Goal: Task Accomplishment & Management: Manage account settings

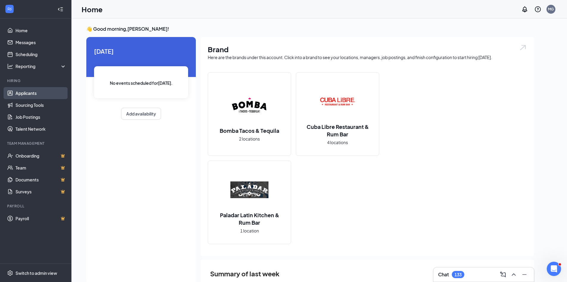
click at [29, 91] on link "Applicants" at bounding box center [40, 93] width 51 height 12
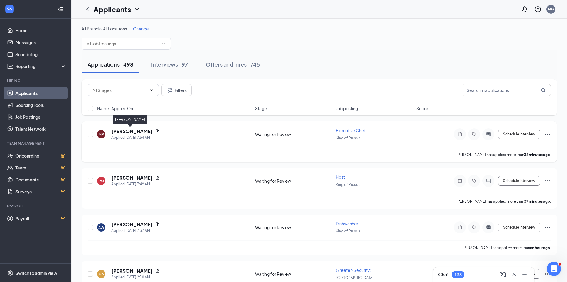
click at [123, 133] on h5 "[PERSON_NAME]" at bounding box center [131, 131] width 41 height 7
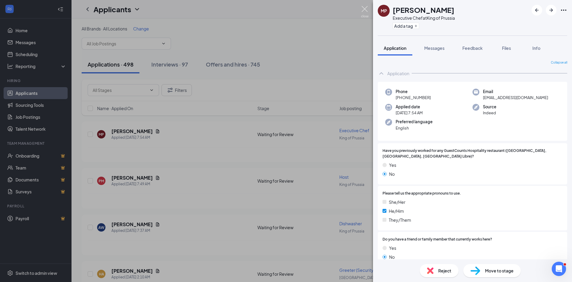
click at [362, 17] on img at bounding box center [364, 12] width 7 height 12
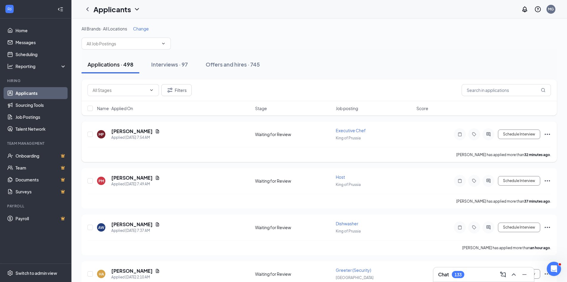
click at [343, 132] on span "Executive Chef" at bounding box center [351, 129] width 30 height 5
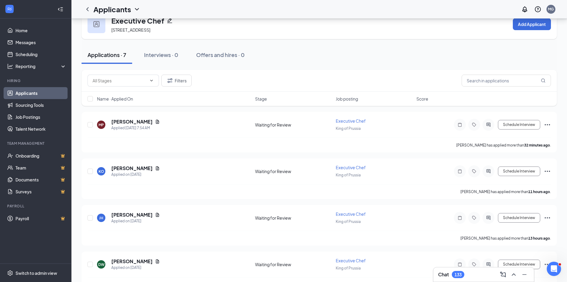
scroll to position [30, 0]
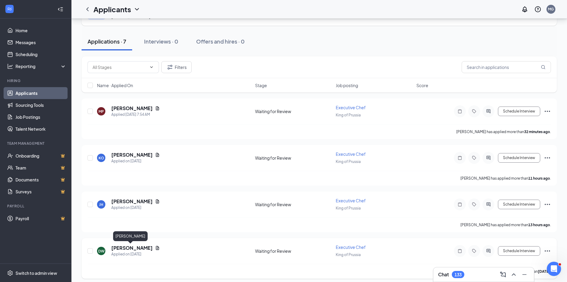
click at [135, 248] on h5 "[PERSON_NAME]" at bounding box center [131, 247] width 41 height 7
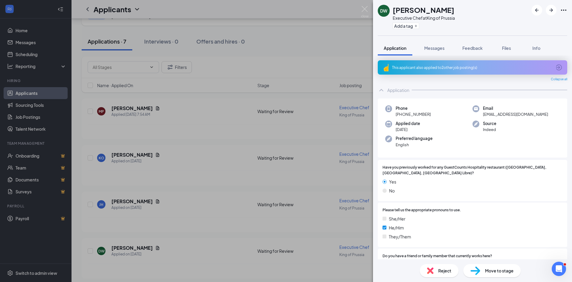
click at [291, 44] on div "DW [PERSON_NAME] Executive Chef at [GEOGRAPHIC_DATA] Add a tag Application Mess…" at bounding box center [286, 141] width 572 height 282
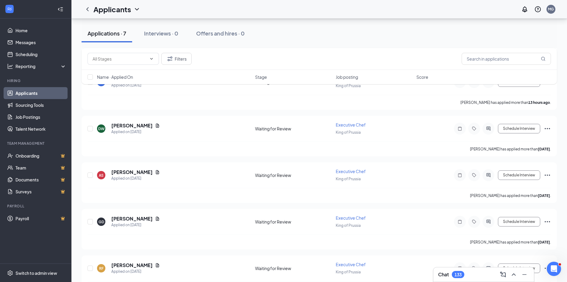
scroll to position [173, 0]
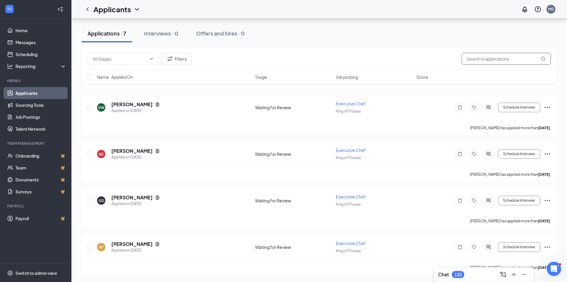
click at [504, 59] on input "text" at bounding box center [506, 59] width 89 height 12
click at [34, 96] on link "Applicants" at bounding box center [40, 93] width 51 height 12
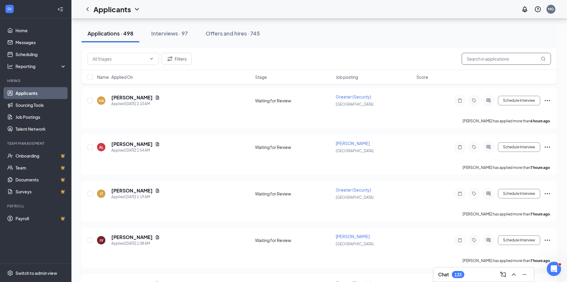
click at [496, 57] on input "text" at bounding box center [506, 59] width 89 height 12
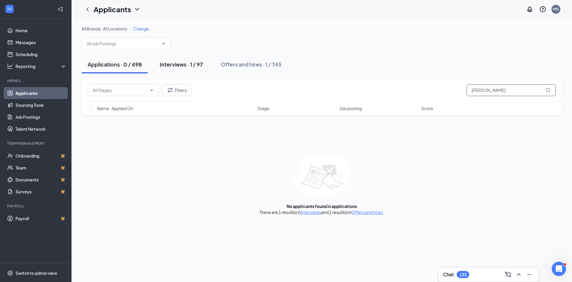
type input "[PERSON_NAME]"
click at [178, 61] on div "Interviews · 1 / 97" at bounding box center [181, 63] width 43 height 7
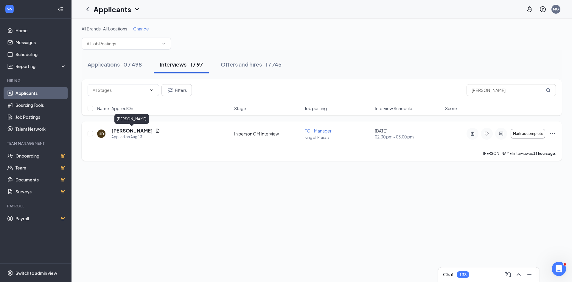
click at [138, 129] on h5 "[PERSON_NAME]" at bounding box center [131, 130] width 41 height 7
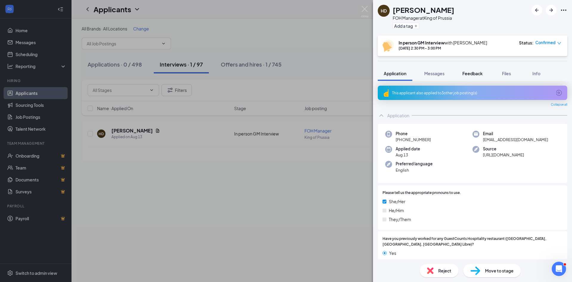
click at [470, 73] on span "Feedback" at bounding box center [472, 73] width 20 height 5
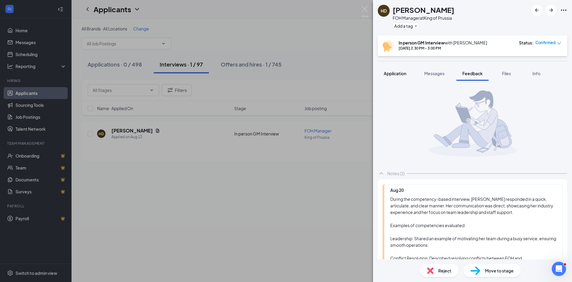
click at [394, 73] on span "Application" at bounding box center [395, 73] width 23 height 5
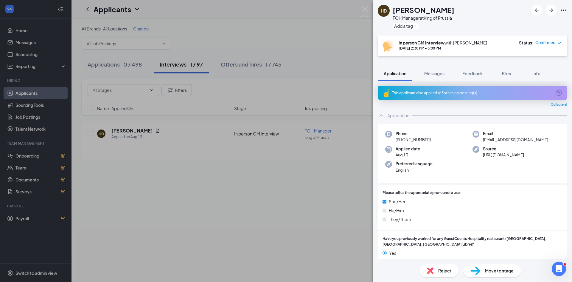
click at [322, 52] on div "HD [PERSON_NAME] FOH Manager at King of Prussia Add a tag In person GM Intervie…" at bounding box center [286, 141] width 572 height 282
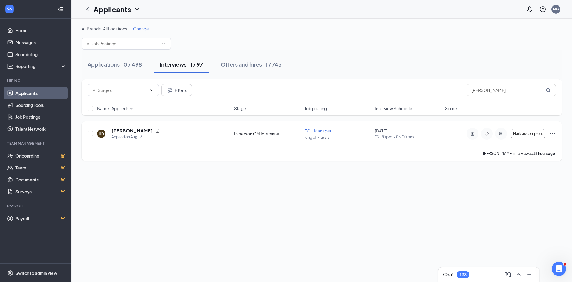
click at [136, 129] on h5 "[PERSON_NAME]" at bounding box center [131, 130] width 41 height 7
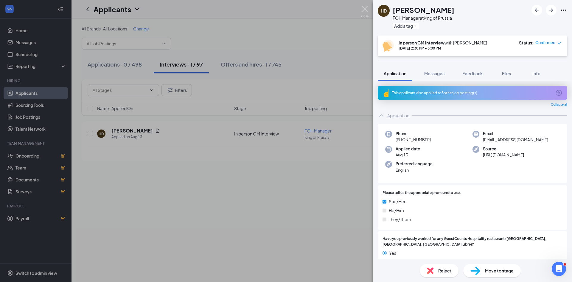
click at [362, 15] on img at bounding box center [364, 12] width 7 height 12
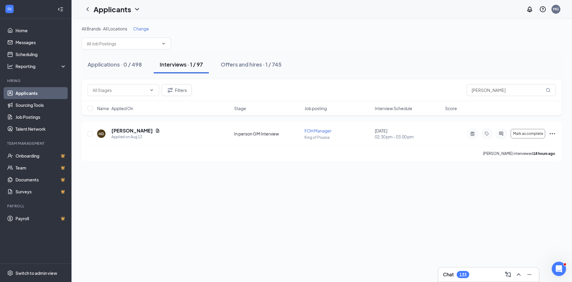
click at [282, 215] on div "All Brands · All Locations Change Applications · 0 / 498 Interviews · 1 / 97 Of…" at bounding box center [321, 149] width 500 height 263
click at [232, 65] on div "Offers and hires · 1 / 745" at bounding box center [251, 63] width 61 height 7
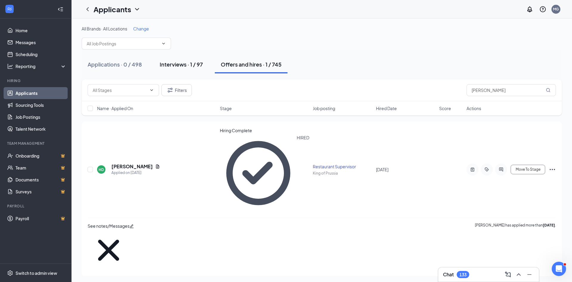
click at [178, 63] on div "Interviews · 1 / 97" at bounding box center [181, 63] width 43 height 7
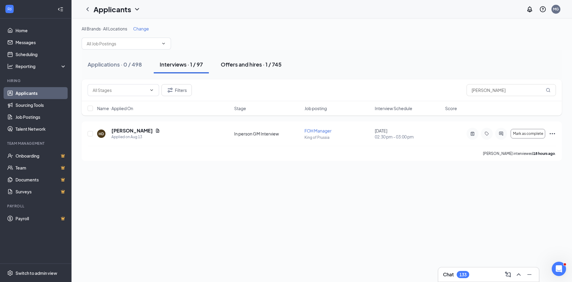
click at [235, 60] on button "Offers and hires · 1 / 745" at bounding box center [251, 64] width 73 height 18
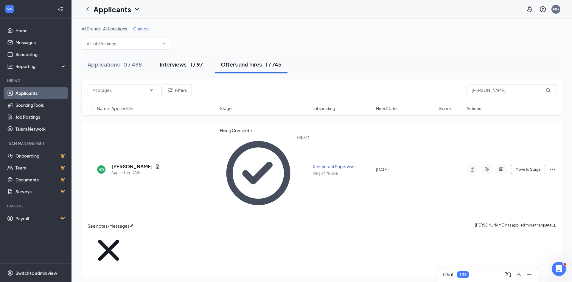
click at [170, 61] on div "Interviews · 1 / 97" at bounding box center [181, 63] width 43 height 7
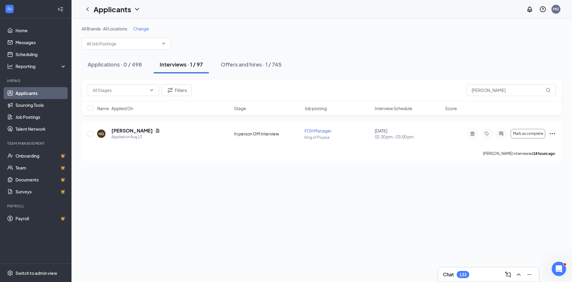
click at [367, 72] on div "Applications · 0 / 498 Interviews · 1 / 97 Offers and hires · 1 / 745" at bounding box center [322, 64] width 480 height 18
click at [48, 112] on link "Job Postings" at bounding box center [40, 117] width 51 height 12
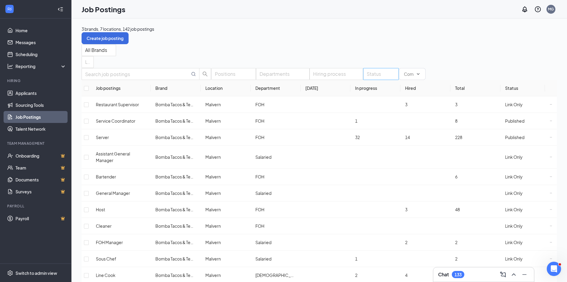
click at [365, 79] on div at bounding box center [378, 74] width 27 height 10
click at [346, 105] on div "Published" at bounding box center [341, 102] width 29 height 7
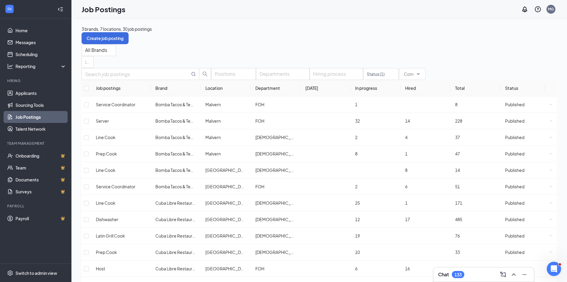
click at [338, 46] on div "All Brands Locations" at bounding box center [320, 56] width 476 height 24
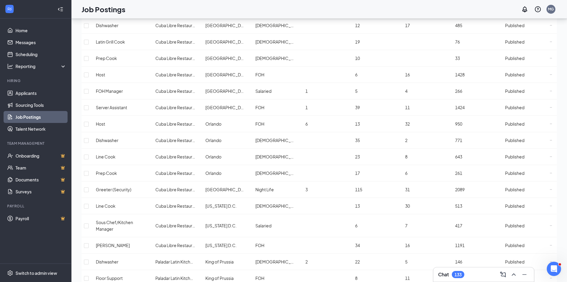
scroll to position [261, 0]
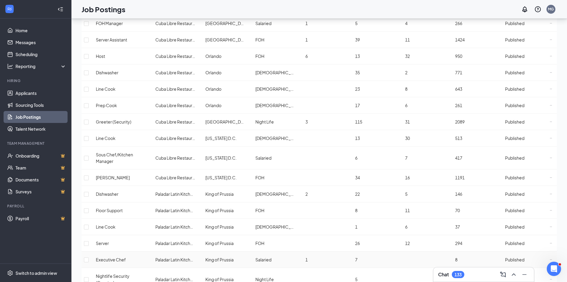
click at [550, 258] on icon "Ellipses" at bounding box center [551, 259] width 2 height 2
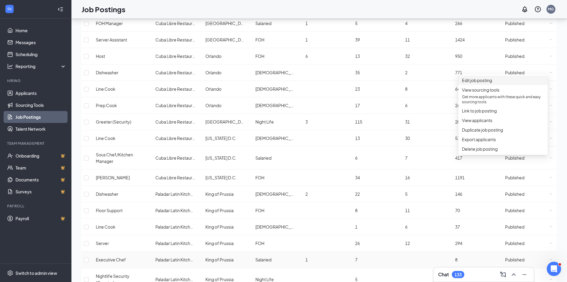
click at [492, 82] on span "Edit job posting" at bounding box center [477, 79] width 30 height 5
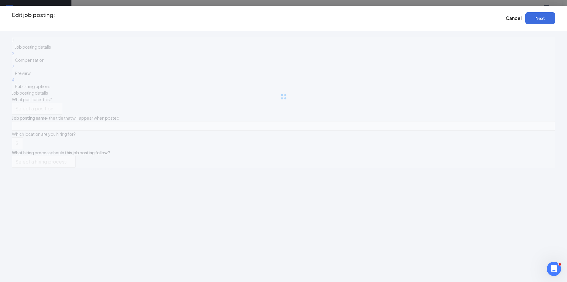
type input "Executive Chef"
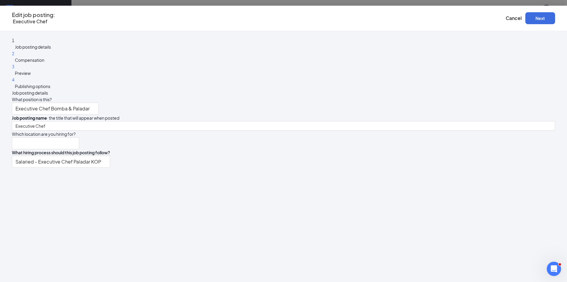
type input "King of Prussia"
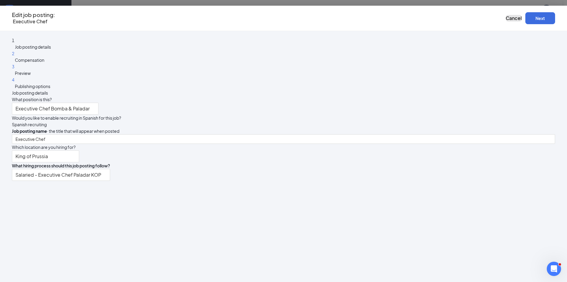
click at [506, 16] on span "Cancel" at bounding box center [514, 18] width 16 height 6
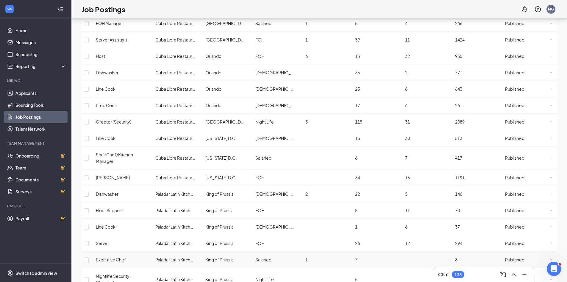
click at [550, 258] on icon "Ellipses" at bounding box center [551, 259] width 2 height 2
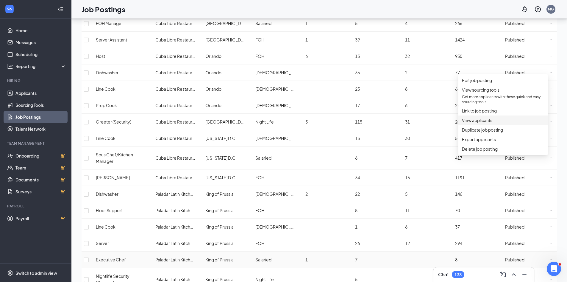
click at [493, 123] on span "View applicants" at bounding box center [477, 119] width 30 height 5
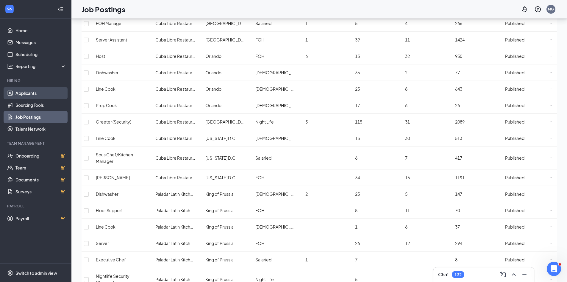
click at [39, 95] on link "Applicants" at bounding box center [40, 93] width 51 height 12
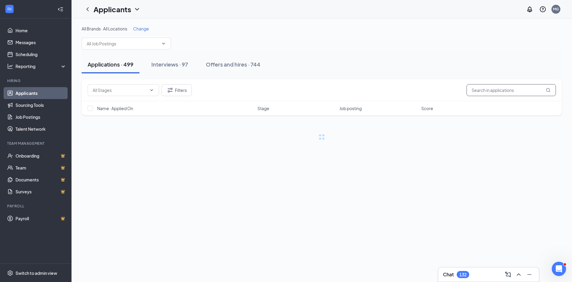
click at [509, 89] on input "text" at bounding box center [510, 90] width 89 height 12
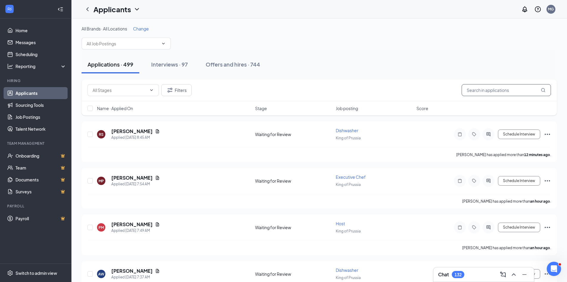
paste input "[PERSON_NAME]"
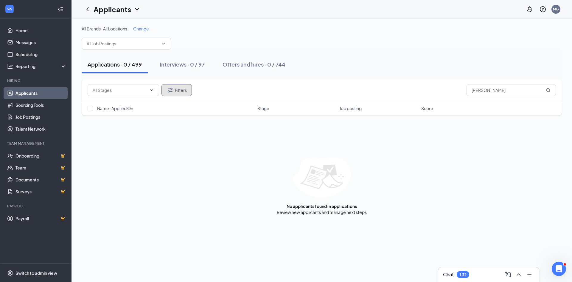
click at [177, 87] on button "Filters" at bounding box center [176, 90] width 30 height 12
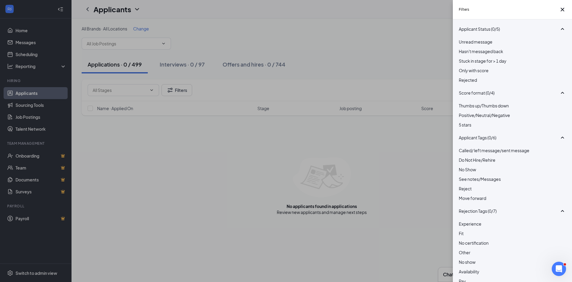
click at [461, 77] on div at bounding box center [512, 77] width 107 height 0
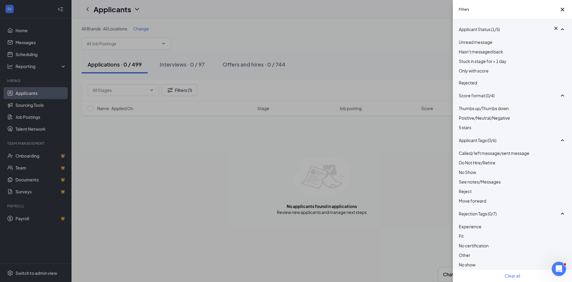
click at [461, 79] on img at bounding box center [460, 78] width 3 height 2
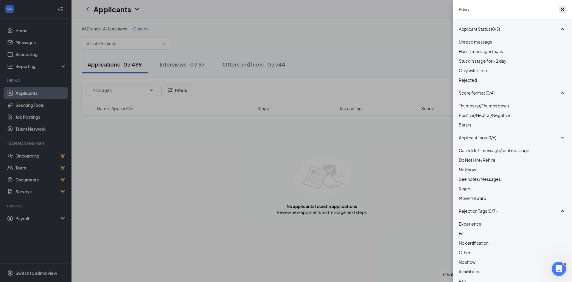
click at [562, 9] on icon "Cross" at bounding box center [562, 9] width 7 height 7
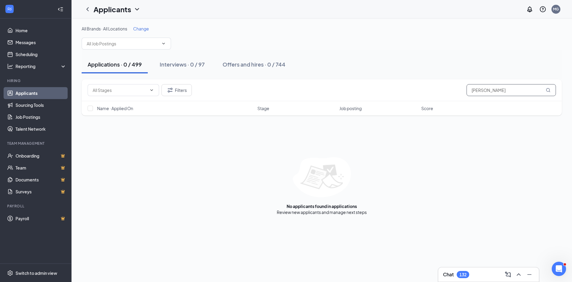
drag, startPoint x: 490, startPoint y: 91, endPoint x: 320, endPoint y: 91, distance: 170.1
click at [320, 91] on div "Filters [PERSON_NAME]" at bounding box center [322, 90] width 468 height 12
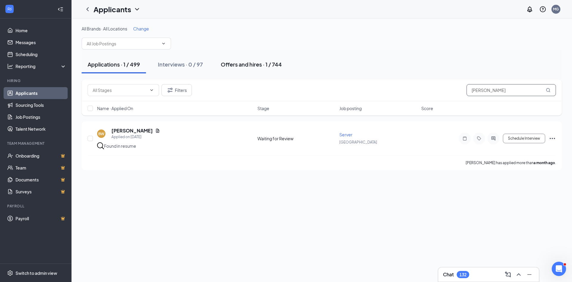
type input "[PERSON_NAME]"
click at [251, 68] on button "Offers and hires · 1 / 744" at bounding box center [251, 64] width 73 height 18
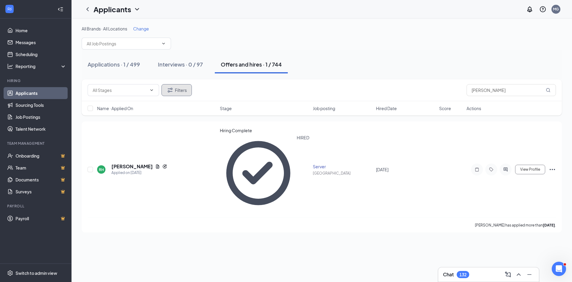
click at [179, 89] on button "Filters" at bounding box center [176, 90] width 30 height 12
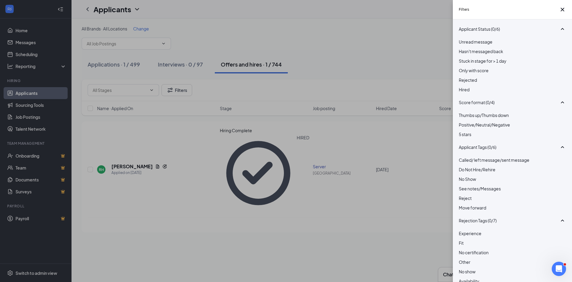
click at [462, 77] on div at bounding box center [512, 77] width 107 height 0
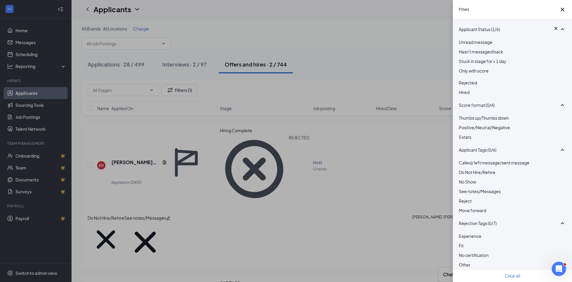
click at [315, 52] on div "Filters Applicant Status (1/6) Unread message Hasn't messaged back Stuck in sta…" at bounding box center [286, 141] width 572 height 282
click at [560, 13] on icon "Cross" at bounding box center [562, 9] width 7 height 7
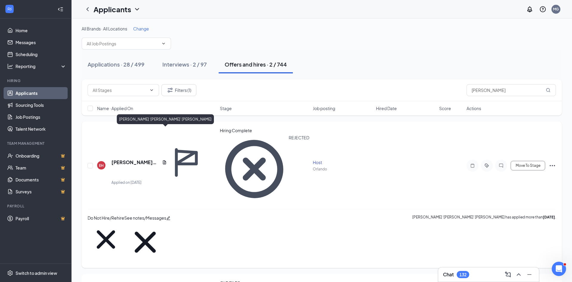
click at [134, 159] on h5 "[PERSON_NAME] ‘[PERSON_NAME]’ [PERSON_NAME]" at bounding box center [135, 162] width 48 height 7
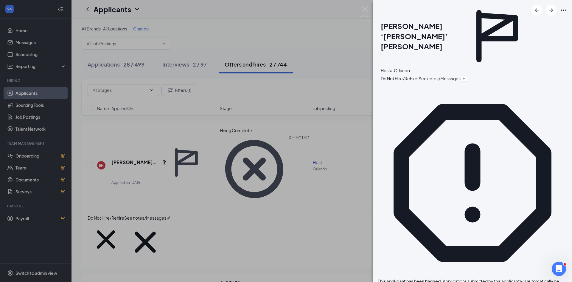
scroll to position [345, 0]
drag, startPoint x: 469, startPoint y: 66, endPoint x: 478, endPoint y: 75, distance: 12.4
click at [436, 281] on span "View flagged activity" at bounding box center [416, 286] width 41 height 5
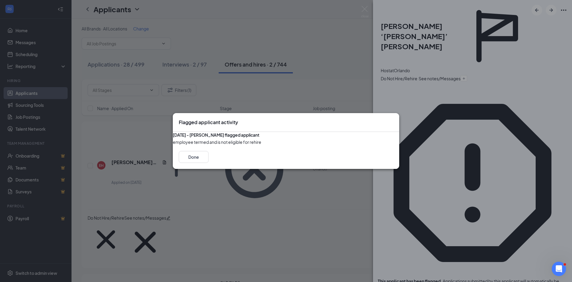
click at [395, 121] on icon "Cross" at bounding box center [397, 123] width 4 height 4
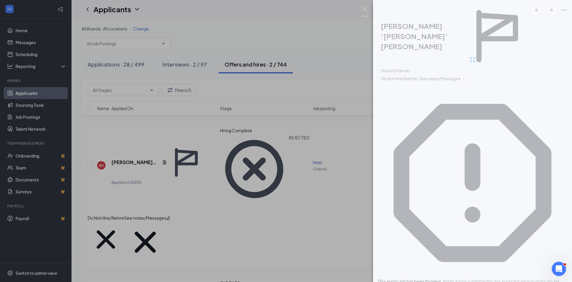
click at [362, 15] on img at bounding box center [364, 12] width 7 height 12
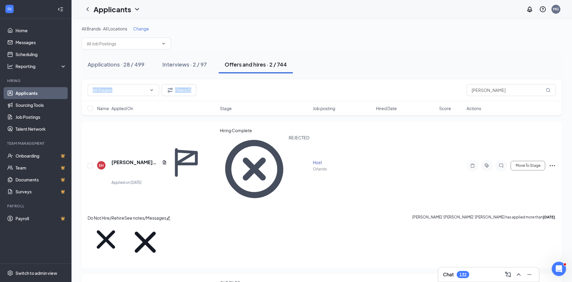
drag, startPoint x: 349, startPoint y: 77, endPoint x: 338, endPoint y: 76, distance: 10.1
click at [338, 76] on div "All Brands · All Locations Change Applications · 28 / 499 Interviews · 2 / 97 O…" at bounding box center [322, 201] width 480 height 351
click at [521, 88] on input "[PERSON_NAME]" at bounding box center [510, 90] width 89 height 12
click at [385, 79] on div "All Brands · All Locations Change Applications · 28 / 499 Interviews · 2 / 97 O…" at bounding box center [322, 201] width 480 height 351
paste input "[PERSON_NAME]"
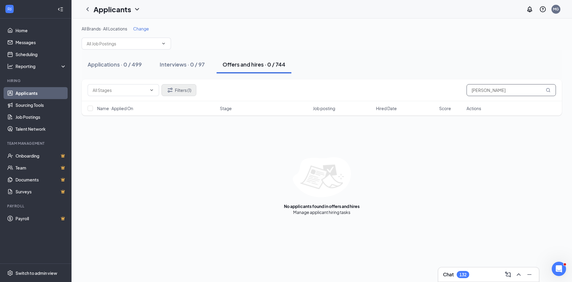
type input "[PERSON_NAME]"
click at [178, 84] on button "Filters (1)" at bounding box center [178, 90] width 35 height 12
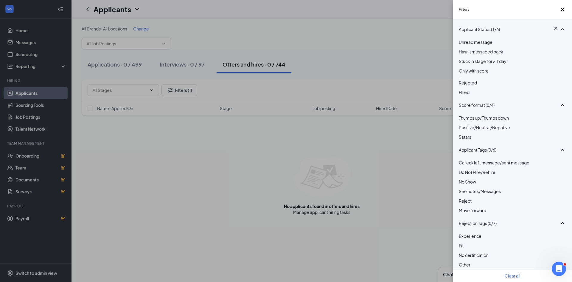
click at [462, 79] on img at bounding box center [460, 78] width 3 height 2
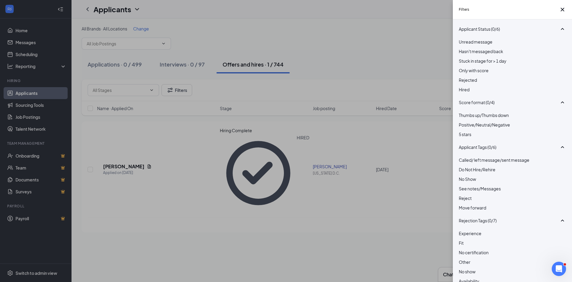
click at [384, 48] on div "Filters Applicant Status (0/6) Unread message Hasn't messaged back Stuck in sta…" at bounding box center [286, 141] width 572 height 282
click at [139, 136] on div "Filters Applicant Status (0/6) Unread message Hasn't messaged back Stuck in sta…" at bounding box center [286, 141] width 572 height 282
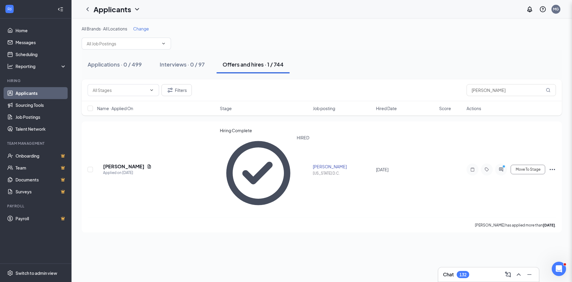
click at [134, 130] on div "Filters Applicant Status (0/6) Unread message Hasn't messaged back Stuck in sta…" at bounding box center [286, 141] width 572 height 282
click at [134, 163] on h5 "[PERSON_NAME]" at bounding box center [123, 166] width 41 height 7
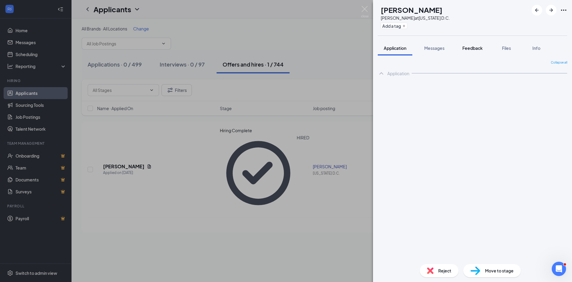
click at [471, 47] on span "Feedback" at bounding box center [472, 47] width 20 height 5
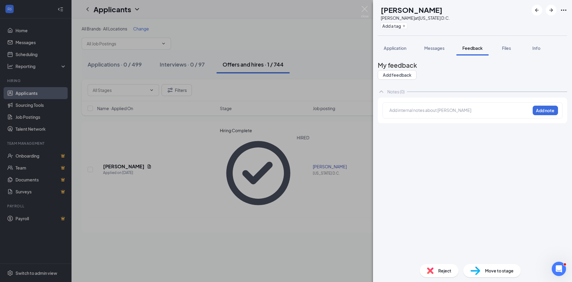
click at [442, 113] on div at bounding box center [460, 110] width 140 height 6
click at [534, 113] on button "Add note" at bounding box center [545, 110] width 25 height 10
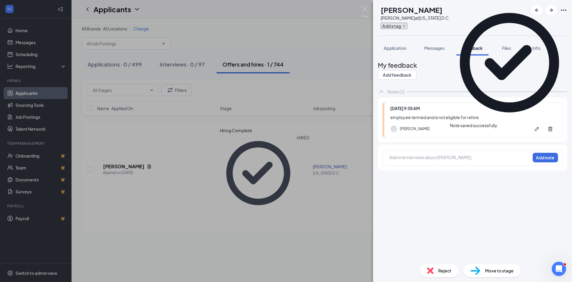
click at [404, 26] on button "Add a tag" at bounding box center [394, 26] width 27 height 6
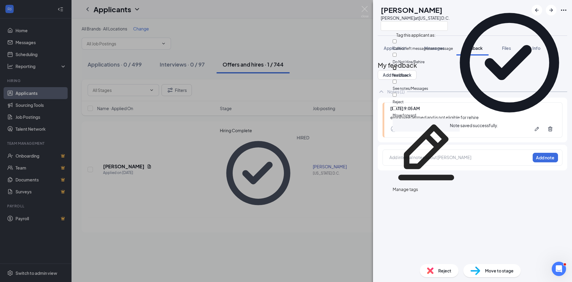
click at [396, 66] on input "No Show" at bounding box center [395, 68] width 4 height 4
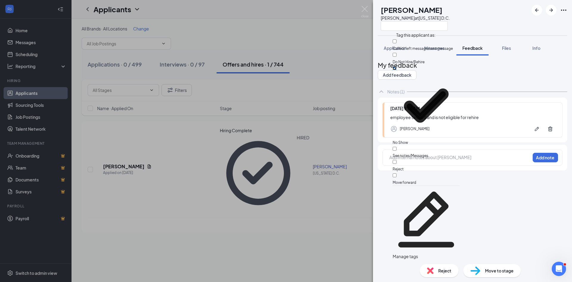
click at [396, 66] on input "No Show" at bounding box center [395, 68] width 4 height 4
checkbox input "false"
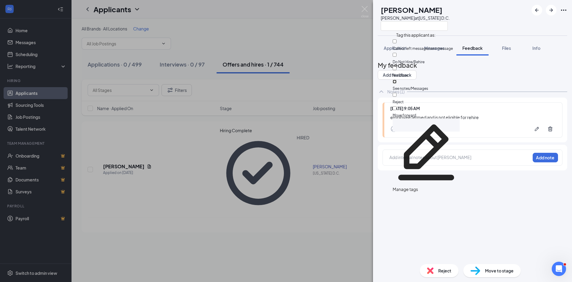
click at [396, 80] on input "See notes/Messages" at bounding box center [395, 82] width 4 height 4
checkbox input "true"
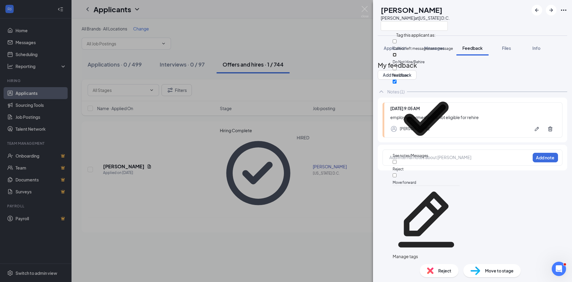
click at [396, 53] on input "Do Not Hire/Rehire" at bounding box center [395, 55] width 4 height 4
checkbox input "true"
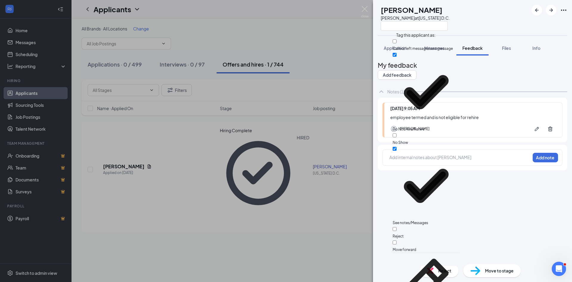
click at [438, 196] on div "My feedback Add feedback Notes (1) [DATE] 9:05 AM employee termed and is not el…" at bounding box center [472, 159] width 189 height 199
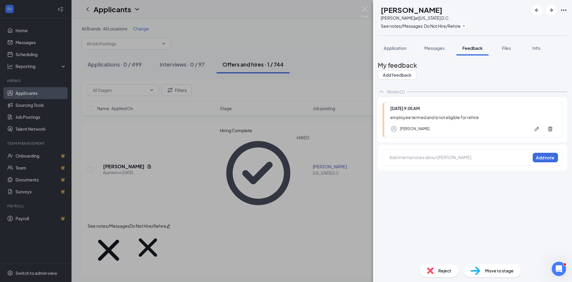
click at [436, 269] on div "Reject" at bounding box center [439, 270] width 39 height 13
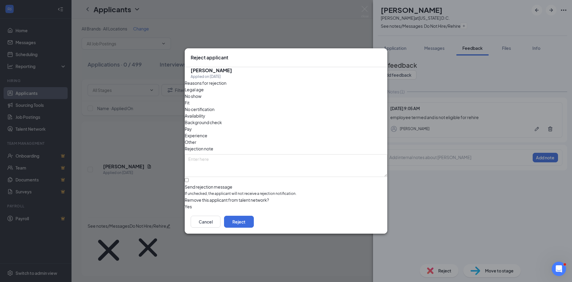
click at [185, 203] on button "button" at bounding box center [185, 206] width 0 height 7
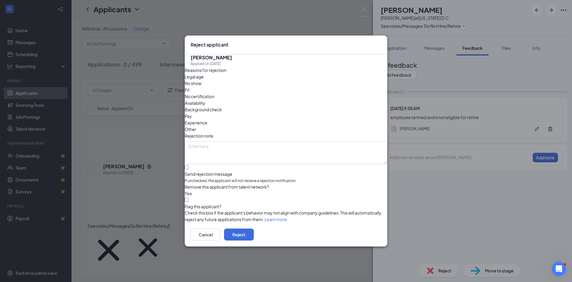
click at [190, 201] on div "KR [PERSON_NAME] Applied on [DATE] Reasons for rejection Legal age No show Fit …" at bounding box center [286, 138] width 203 height 168
click at [189, 199] on input "Flag this applicant?" at bounding box center [187, 199] width 4 height 4
checkbox input "true"
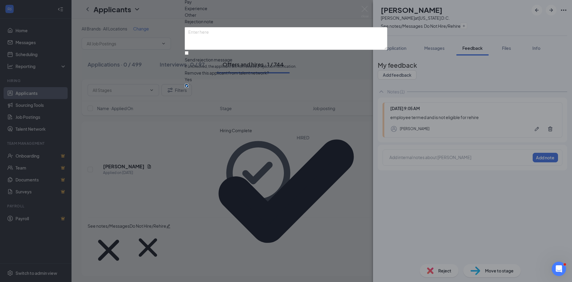
scroll to position [14, 0]
type textarea "not eligible for rehire"
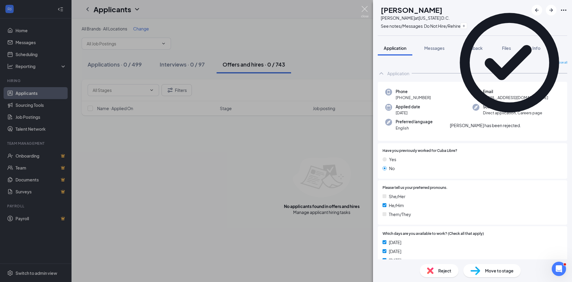
click at [363, 16] on img at bounding box center [364, 12] width 7 height 12
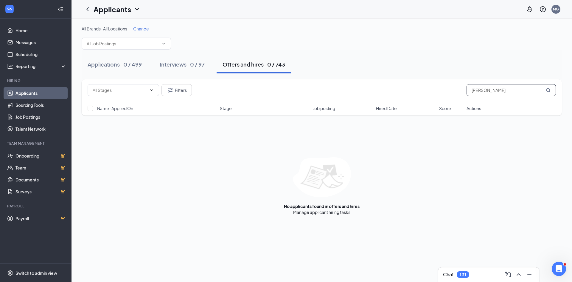
drag, startPoint x: 503, startPoint y: 89, endPoint x: 385, endPoint y: 90, distance: 118.3
click at [385, 90] on div "Filters [PERSON_NAME]" at bounding box center [322, 90] width 468 height 12
paste input "ylie [PERSON_NAME]"
click at [550, 90] on icon "MagnifyingGlass" at bounding box center [548, 90] width 5 height 5
click at [549, 90] on icon "MagnifyingGlass" at bounding box center [548, 90] width 5 height 5
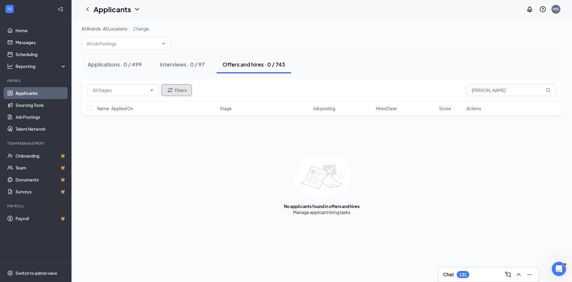
click at [175, 90] on button "Filters" at bounding box center [176, 90] width 30 height 12
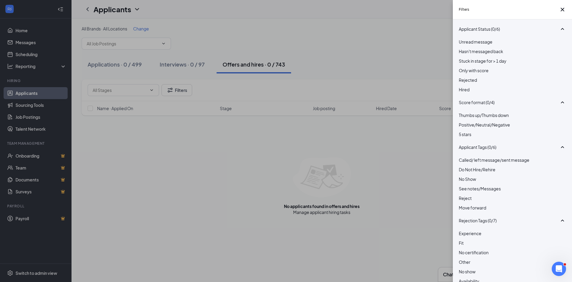
click at [462, 77] on div at bounding box center [512, 77] width 107 height 0
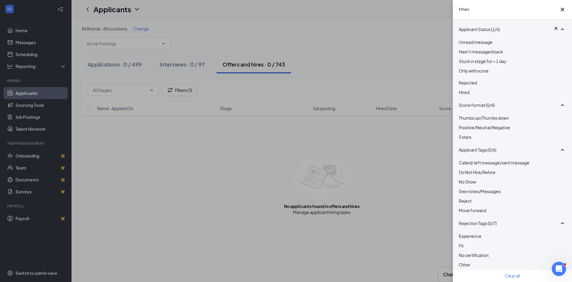
drag, startPoint x: 462, startPoint y: 88, endPoint x: 517, endPoint y: 43, distance: 70.9
click at [462, 79] on img at bounding box center [460, 78] width 3 height 2
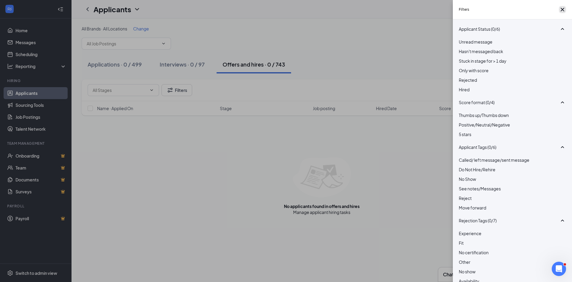
click at [559, 10] on icon "Cross" at bounding box center [562, 9] width 7 height 7
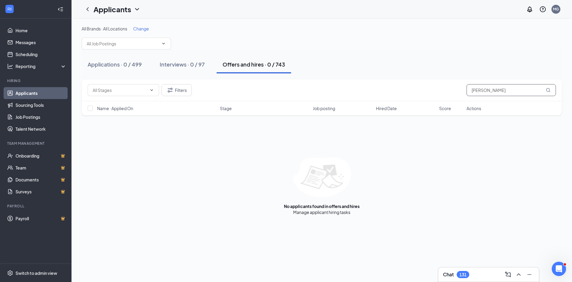
drag, startPoint x: 449, startPoint y: 87, endPoint x: 423, endPoint y: 87, distance: 25.9
click at [423, 87] on div "Filters [PERSON_NAME]" at bounding box center [322, 90] width 468 height 12
type input "[PERSON_NAME]"
click at [114, 67] on div "Applications · 2 / 499" at bounding box center [115, 63] width 54 height 7
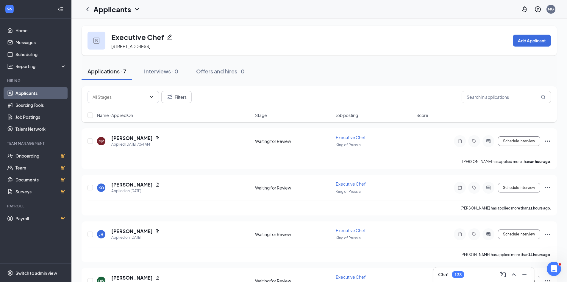
drag, startPoint x: 29, startPoint y: 92, endPoint x: 122, endPoint y: 68, distance: 96.7
click at [29, 92] on link "Applicants" at bounding box center [40, 93] width 51 height 12
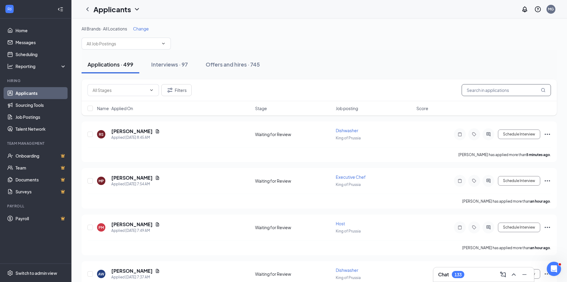
click at [515, 91] on input "text" at bounding box center [506, 90] width 89 height 12
paste input "Rylie"
type input "Rylie"
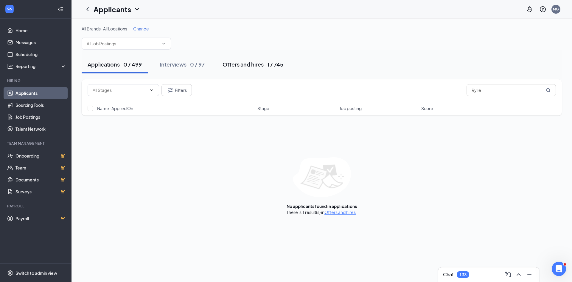
click at [251, 63] on div "Offers and hires · 1 / 745" at bounding box center [253, 63] width 61 height 7
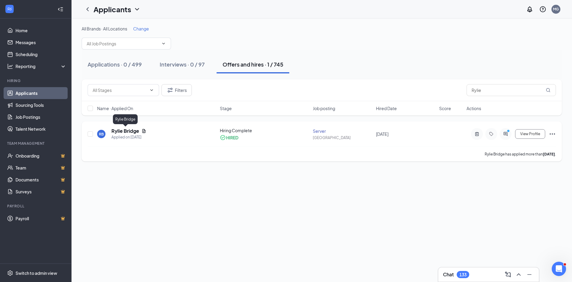
click at [117, 132] on h5 "Rylie Bridge" at bounding box center [125, 130] width 28 height 7
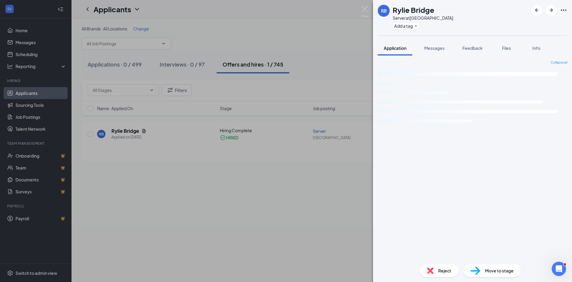
click at [475, 50] on span "Feedback" at bounding box center [472, 47] width 20 height 5
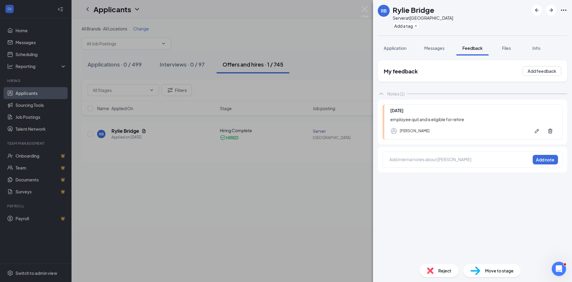
click at [449, 158] on div at bounding box center [460, 159] width 140 height 6
click at [550, 160] on button "Add note" at bounding box center [545, 160] width 25 height 10
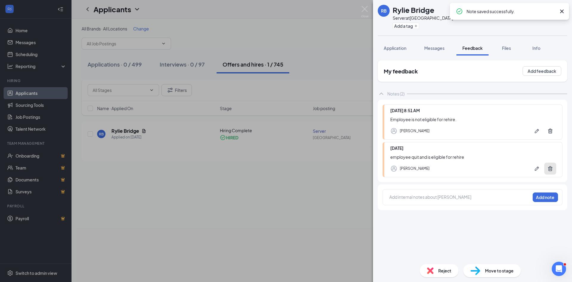
click at [549, 169] on icon "Trash" at bounding box center [550, 168] width 6 height 6
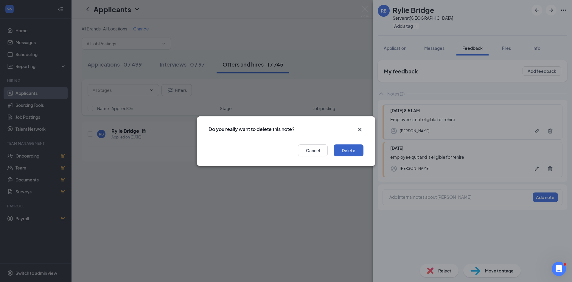
click at [341, 153] on button "Delete" at bounding box center [349, 150] width 30 height 12
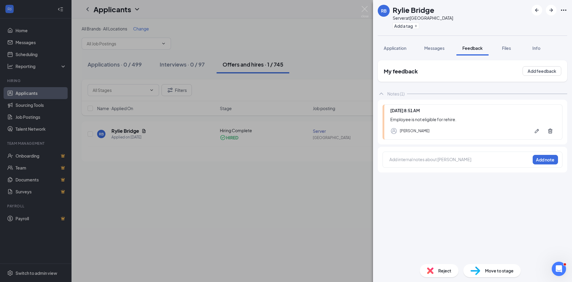
click at [446, 267] on div "Reject" at bounding box center [439, 270] width 39 height 13
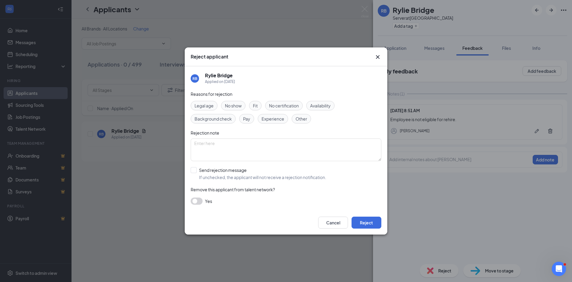
click at [200, 200] on button "button" at bounding box center [197, 200] width 12 height 7
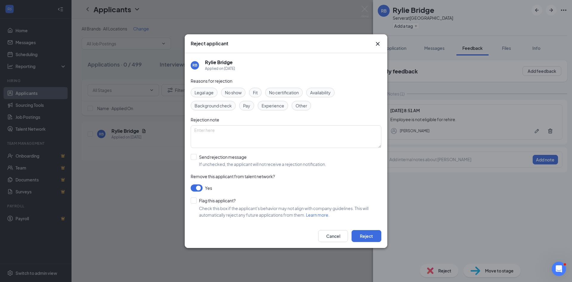
drag, startPoint x: 191, startPoint y: 199, endPoint x: 200, endPoint y: 197, distance: 8.6
click at [192, 199] on input "Flag this applicant?" at bounding box center [213, 200] width 45 height 6
checkbox input "true"
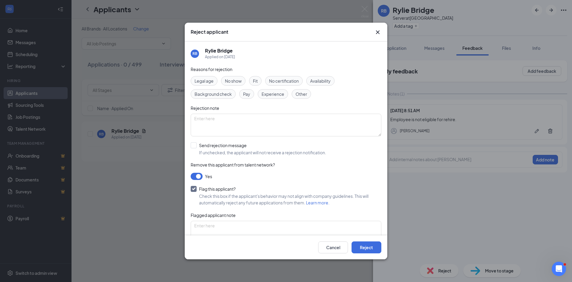
click at [235, 77] on span "No show" at bounding box center [233, 80] width 17 height 7
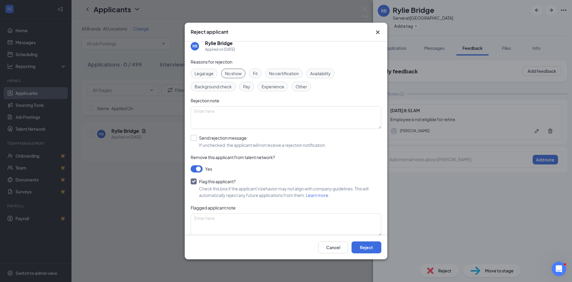
scroll to position [14, 0]
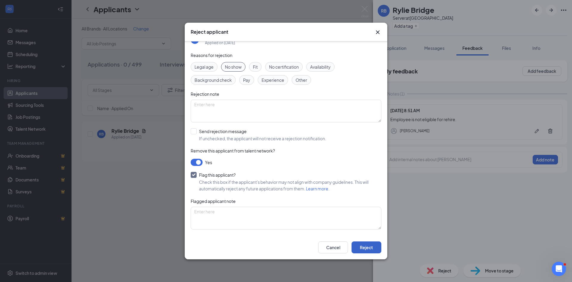
click at [361, 245] on button "Reject" at bounding box center [367, 247] width 30 height 12
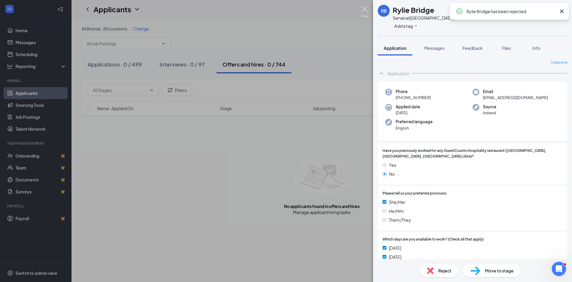
click at [366, 13] on img at bounding box center [364, 12] width 7 height 12
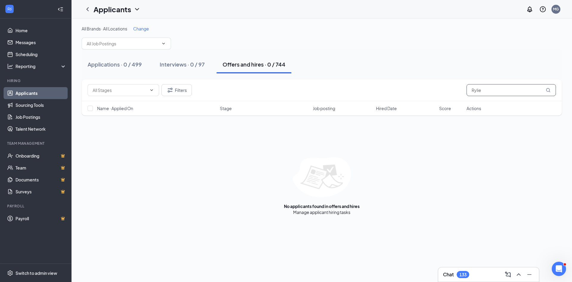
click at [376, 87] on div "Filters Rylie" at bounding box center [322, 90] width 468 height 12
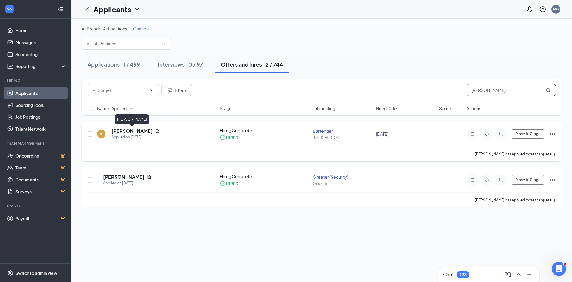
type input "bradley"
click at [129, 133] on h5 "Johnathan Bradley" at bounding box center [131, 130] width 41 height 7
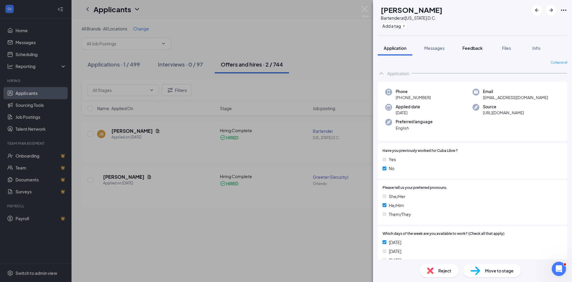
click at [466, 47] on span "Feedback" at bounding box center [472, 47] width 20 height 5
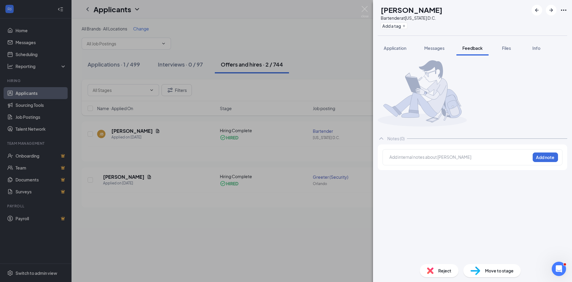
click at [430, 160] on div at bounding box center [460, 157] width 140 height 6
click at [552, 162] on button "Add note" at bounding box center [545, 157] width 25 height 10
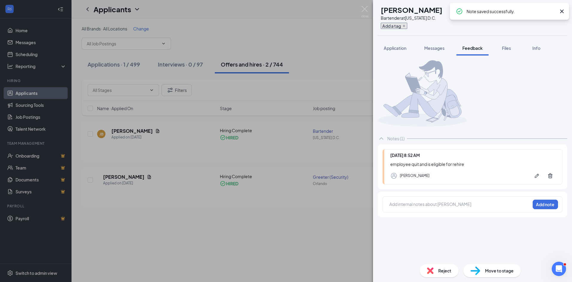
click at [407, 27] on button "Add a tag" at bounding box center [394, 26] width 27 height 6
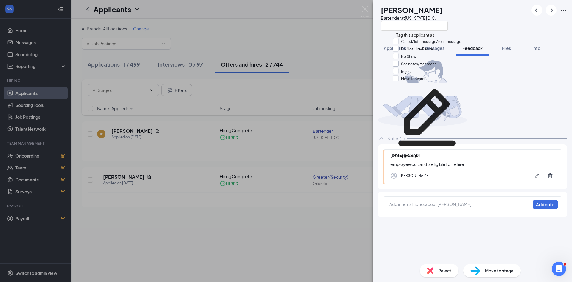
click at [410, 67] on input "See notes/Messages" at bounding box center [415, 63] width 44 height 7
checkbox input "true"
click at [392, 124] on div at bounding box center [422, 93] width 89 height 66
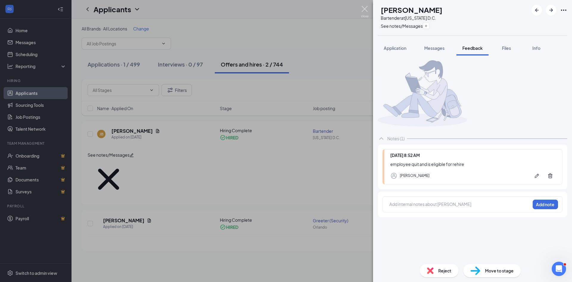
click at [367, 16] on img at bounding box center [364, 12] width 7 height 12
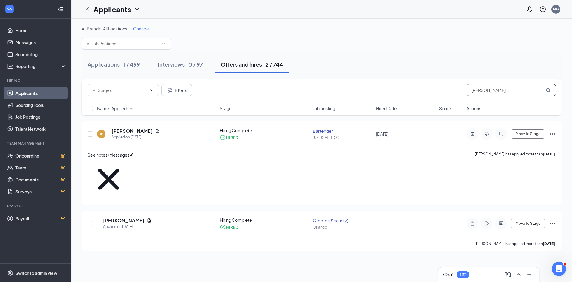
drag, startPoint x: 511, startPoint y: 90, endPoint x: 338, endPoint y: 89, distance: 173.1
click at [338, 89] on div "Filters bradley" at bounding box center [322, 90] width 468 height 12
paste input "Nicholas Rivera"
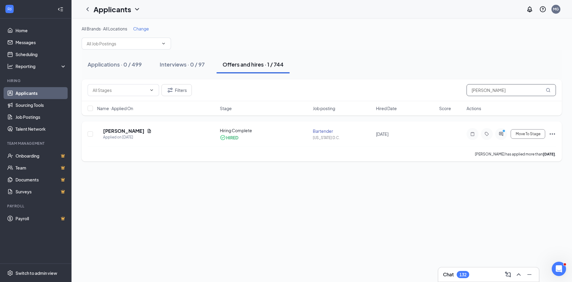
type input "Nicholas Rivera"
click at [144, 129] on h5 "Nicholas Rivera" at bounding box center [123, 130] width 41 height 7
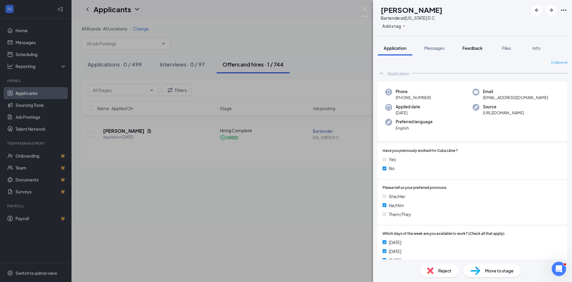
click at [477, 46] on span "Feedback" at bounding box center [472, 47] width 20 height 5
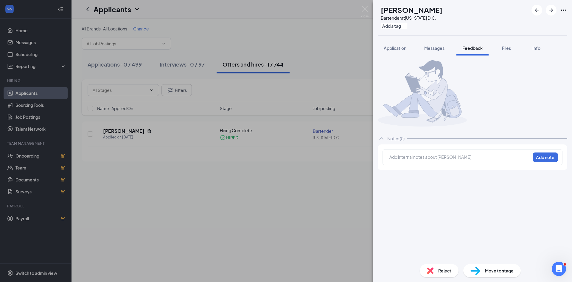
click at [462, 160] on div at bounding box center [460, 157] width 140 height 6
click at [545, 162] on button "Add note" at bounding box center [545, 157] width 25 height 10
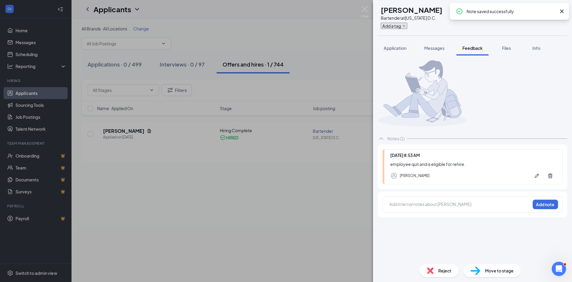
click at [407, 25] on button "Add a tag" at bounding box center [394, 26] width 27 height 6
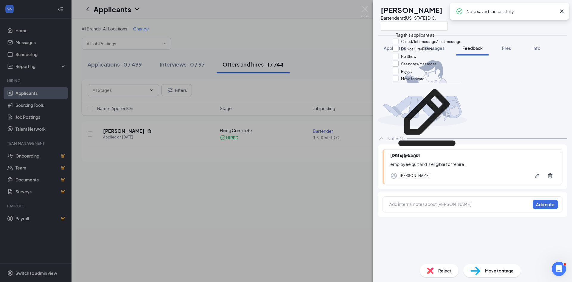
click at [422, 67] on input "See notes/Messages" at bounding box center [415, 63] width 44 height 7
checkbox input "true"
click at [349, 71] on div "NR Nicholas Rivera Bartender at Washington D.C. Application Messages Feedback F…" at bounding box center [286, 141] width 572 height 282
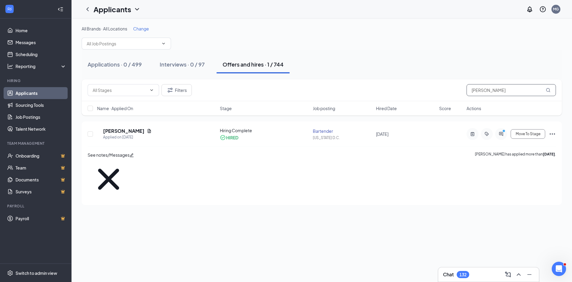
drag, startPoint x: 518, startPoint y: 94, endPoint x: 349, endPoint y: 85, distance: 170.0
click at [349, 85] on div "Filters Nicholas Rivera" at bounding box center [322, 90] width 468 height 12
paste input "Jose Mejia Ayal"
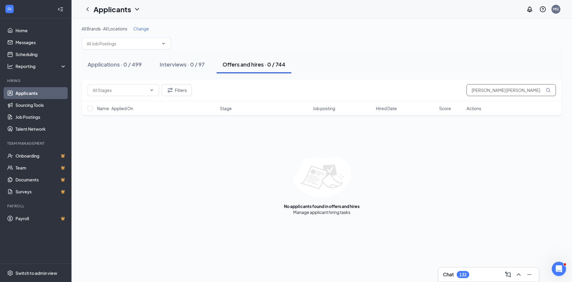
drag, startPoint x: 503, startPoint y: 92, endPoint x: 445, endPoint y: 89, distance: 58.8
click at [445, 89] on div "Filters Jose Jose Mejia Ayala" at bounding box center [322, 90] width 468 height 12
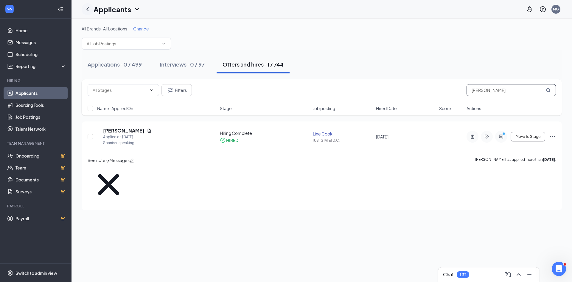
type input "Ayala"
click at [138, 10] on icon "ChevronDown" at bounding box center [136, 9] width 7 height 7
click at [120, 35] on link "Archived applicants" at bounding box center [117, 32] width 40 height 6
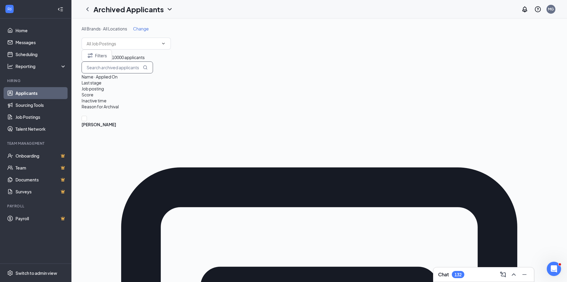
click at [153, 73] on input "text" at bounding box center [117, 67] width 71 height 12
paste input "Jose Mejia Ayala"
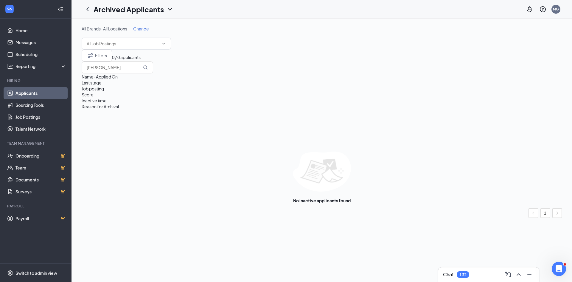
click at [139, 26] on span "Change" at bounding box center [141, 28] width 16 height 5
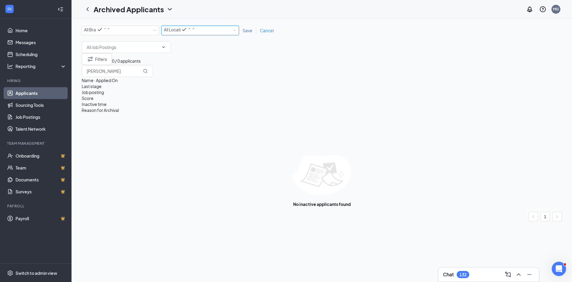
click at [195, 28] on div "All Locations" at bounding box center [179, 29] width 31 height 7
drag, startPoint x: 193, startPoint y: 110, endPoint x: 222, endPoint y: 57, distance: 60.5
click at [194, 109] on span "[US_STATE] D.C." at bounding box center [179, 107] width 31 height 5
click at [246, 31] on span "Save" at bounding box center [247, 30] width 10 height 5
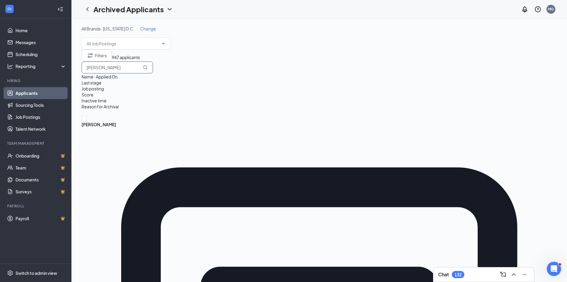
click at [153, 71] on input "Jose Mejia Ayala" at bounding box center [117, 67] width 71 height 12
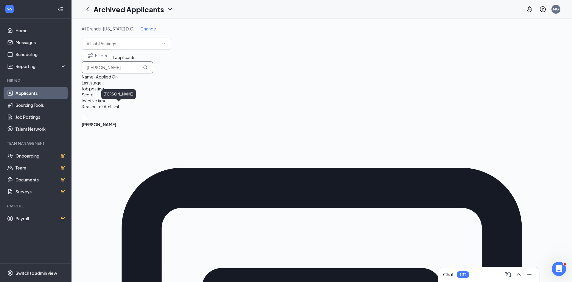
type input "Jose Ayala"
click at [112, 121] on span "Jose Ayala" at bounding box center [322, 124] width 480 height 7
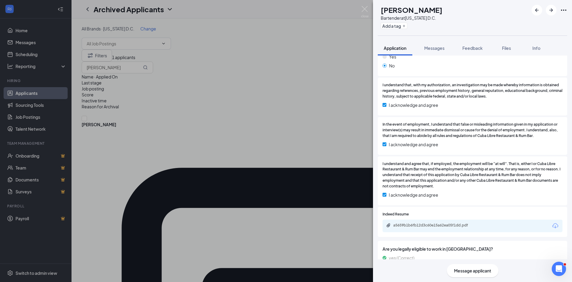
scroll to position [371, 0]
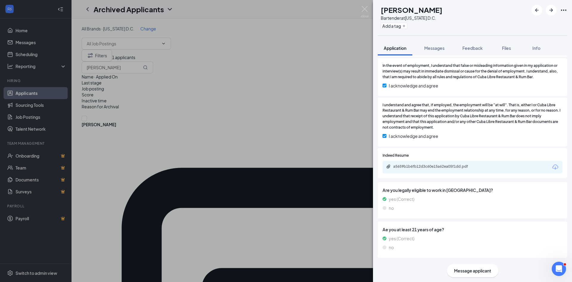
click at [440, 164] on div "a5659b1b6fb12d3c60e15a62ea05f1dd.pdf" at bounding box center [472, 167] width 180 height 13
click at [440, 165] on div "a5659b1b6fb12d3c60e15a62ea05f1dd.pdf" at bounding box center [434, 166] width 83 height 5
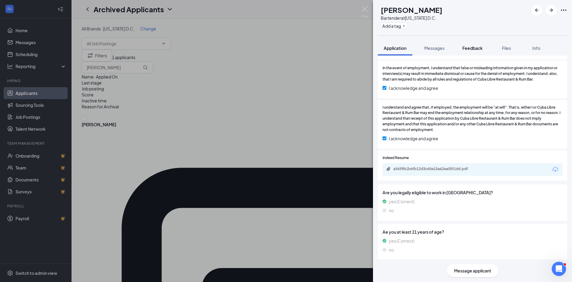
click at [474, 48] on span "Feedback" at bounding box center [472, 47] width 20 height 5
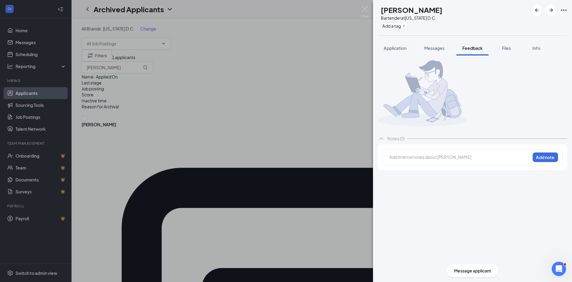
click at [445, 149] on div "Add internal notes about Jose Ayala Add note" at bounding box center [472, 157] width 180 height 16
click at [445, 154] on div at bounding box center [460, 157] width 140 height 6
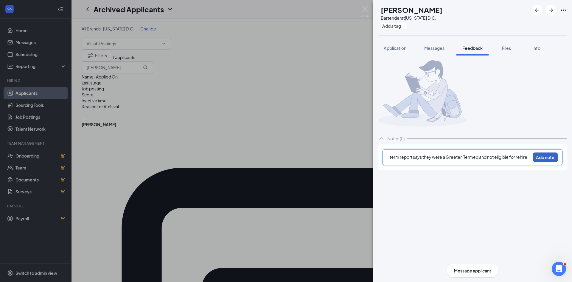
click at [539, 162] on button "Add note" at bounding box center [545, 157] width 25 height 10
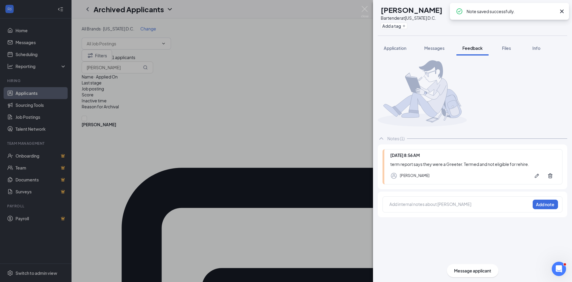
click at [517, 29] on div "JA Jose Ayala Bartender at Washington D.C. Add a tag" at bounding box center [472, 17] width 199 height 35
click at [563, 12] on icon "Cross" at bounding box center [561, 11] width 7 height 7
click at [562, 12] on icon "Ellipses" at bounding box center [563, 10] width 7 height 7
click at [518, 34] on link "Flag applicant" at bounding box center [518, 30] width 38 height 7
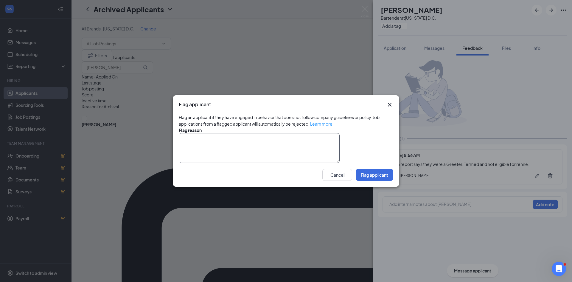
click at [227, 141] on textarea at bounding box center [259, 148] width 161 height 30
type textarea "not eligible for rehire"
click at [376, 181] on button "Flag applicant" at bounding box center [375, 175] width 38 height 12
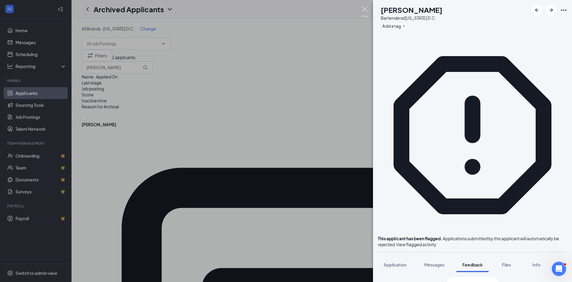
click at [366, 17] on img at bounding box center [364, 12] width 7 height 12
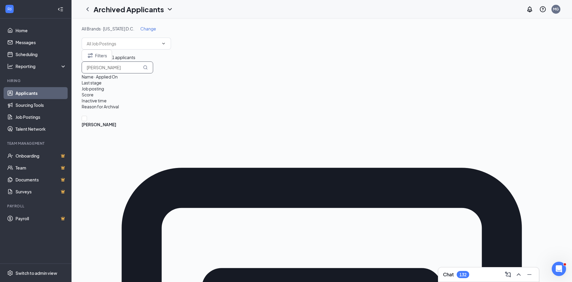
drag, startPoint x: 528, startPoint y: 75, endPoint x: 350, endPoint y: 67, distance: 178.0
click at [350, 67] on div "Filters 1 applicants Jose Ayala" at bounding box center [322, 61] width 480 height 24
paste input "[PERSON_NAME]"
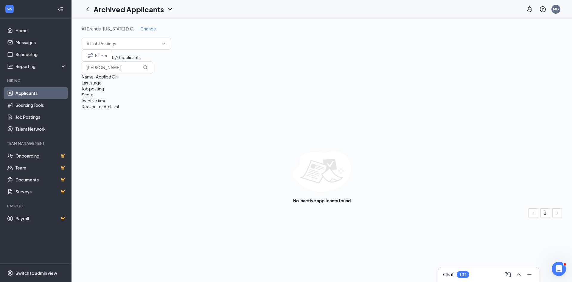
click at [145, 28] on span "Change" at bounding box center [148, 28] width 16 height 5
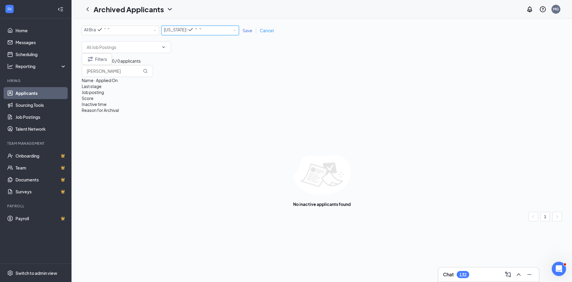
click at [201, 31] on div "[US_STATE] D.C." at bounding box center [183, 29] width 38 height 7
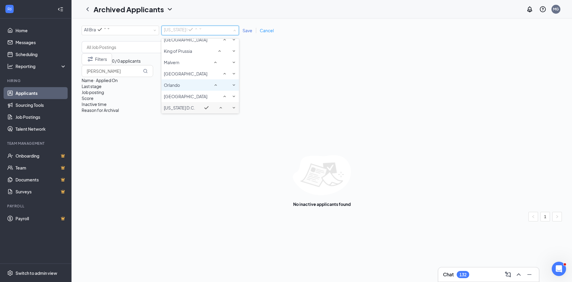
drag, startPoint x: 184, startPoint y: 81, endPoint x: 257, endPoint y: 38, distance: 84.4
click at [190, 79] on li "Orlando" at bounding box center [199, 84] width 77 height 11
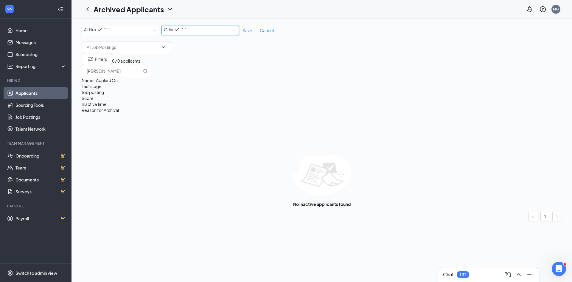
click at [250, 30] on span "Save" at bounding box center [247, 30] width 10 height 5
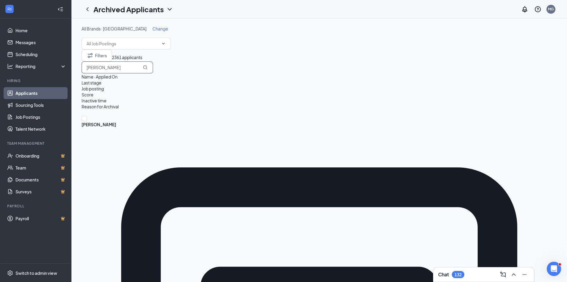
click at [147, 69] on icon "MagnifyingGlass" at bounding box center [145, 67] width 4 height 4
click at [153, 73] on input "[PERSON_NAME]" at bounding box center [117, 67] width 71 height 12
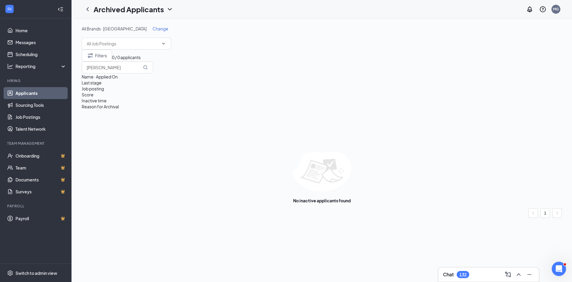
click at [153, 27] on span "Change" at bounding box center [161, 28] width 16 height 5
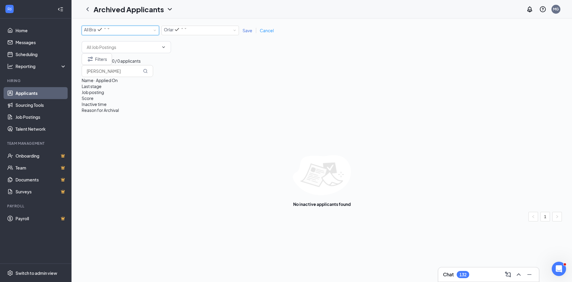
click at [110, 32] on div "All Brands" at bounding box center [97, 29] width 26 height 7
click at [130, 47] on div "All Brands" at bounding box center [120, 44] width 73 height 7
click at [187, 33] on div "Orlando" at bounding box center [175, 29] width 23 height 7
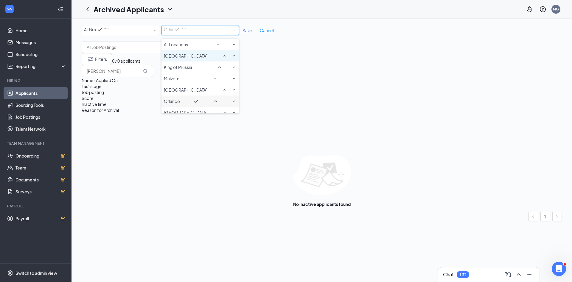
click at [206, 48] on div "All Locations" at bounding box center [200, 44] width 73 height 7
click at [245, 33] on span "Save" at bounding box center [247, 30] width 10 height 5
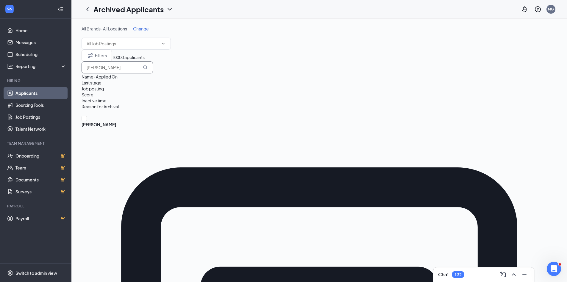
drag, startPoint x: 504, startPoint y: 74, endPoint x: 321, endPoint y: 74, distance: 182.6
click at [321, 73] on div "Filters 10000 applicants Elizabeth Hamilton" at bounding box center [320, 61] width 476 height 24
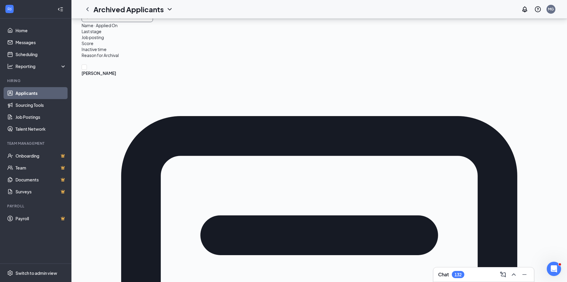
scroll to position [96, 0]
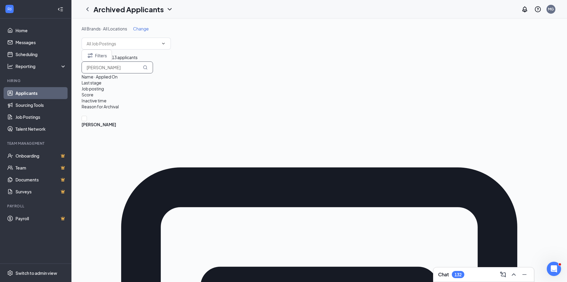
click at [399, 67] on div "Filters 13 applicants Hamilton" at bounding box center [320, 61] width 476 height 24
paste input "[PERSON_NAME]"
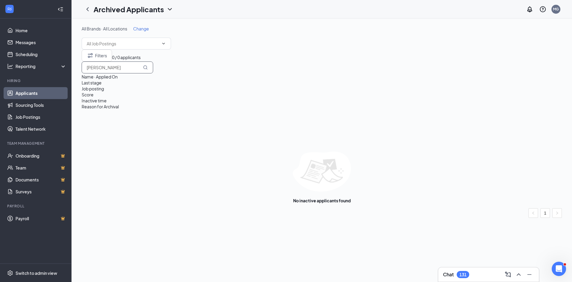
drag, startPoint x: 525, startPoint y: 72, endPoint x: 417, endPoint y: 74, distance: 108.7
click at [417, 73] on div "Filters 0 / 0 applicants Kenneth Robles" at bounding box center [322, 61] width 480 height 24
paste input "ylie [PERSON_NAME]"
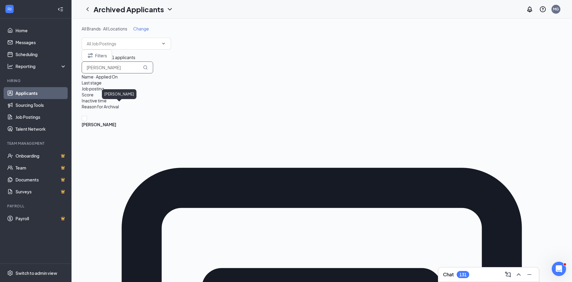
type input "[PERSON_NAME]"
click at [120, 121] on span "[PERSON_NAME]" at bounding box center [322, 124] width 480 height 7
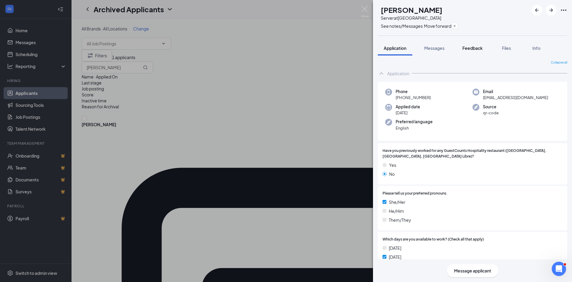
click at [472, 49] on span "Feedback" at bounding box center [472, 47] width 20 height 5
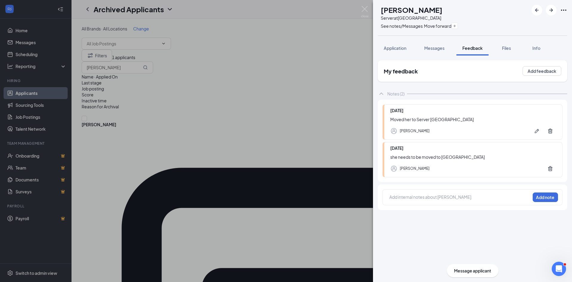
click at [433, 197] on div at bounding box center [460, 197] width 140 height 6
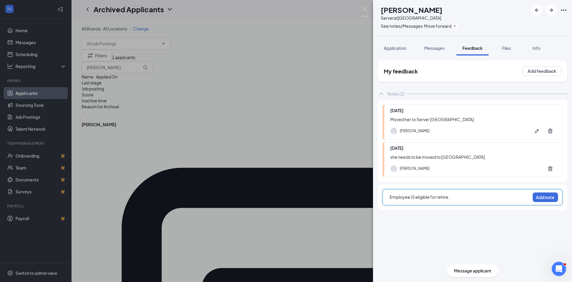
click at [389, 198] on div "Employee IS eligible for rehire. Add note" at bounding box center [472, 197] width 180 height 16
click at [390, 197] on span "Employee IS eligible for rehire." at bounding box center [420, 196] width 60 height 5
click at [542, 195] on button "Add note" at bounding box center [545, 197] width 25 height 10
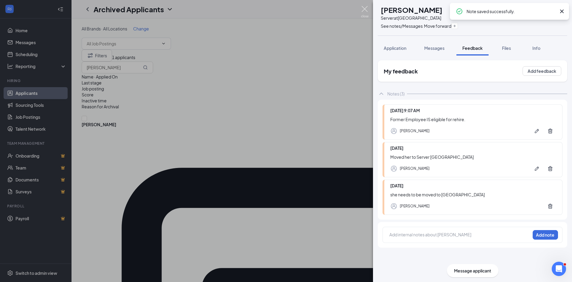
click at [365, 14] on img at bounding box center [364, 12] width 7 height 12
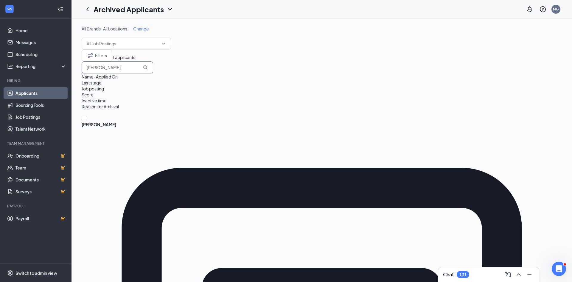
drag, startPoint x: 523, startPoint y: 72, endPoint x: 415, endPoint y: 70, distance: 108.7
click at [415, 70] on div "Filters 1 applicants Kylie Scolnick" at bounding box center [322, 61] width 480 height 24
type input "nelson rod"
drag, startPoint x: 129, startPoint y: 106, endPoint x: 145, endPoint y: 97, distance: 18.5
click at [129, 121] on span "nelson rodriguez" at bounding box center [322, 124] width 480 height 7
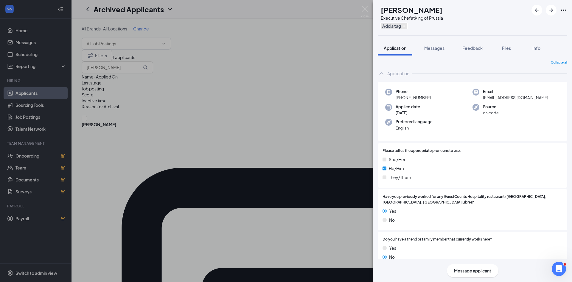
click at [407, 27] on button "Add a tag" at bounding box center [394, 26] width 27 height 6
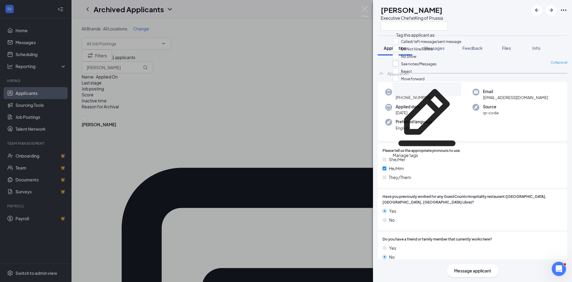
click at [423, 67] on input "See notes/Messages" at bounding box center [415, 63] width 44 height 7
checkbox input "true"
click at [423, 52] on input "Do Not Hire/Rehire" at bounding box center [413, 49] width 40 height 7
checkbox input "true"
click at [482, 193] on div "Have you previously worked for any GuestCounts Hospitality restaurant (Bomba, P…" at bounding box center [472, 209] width 189 height 41
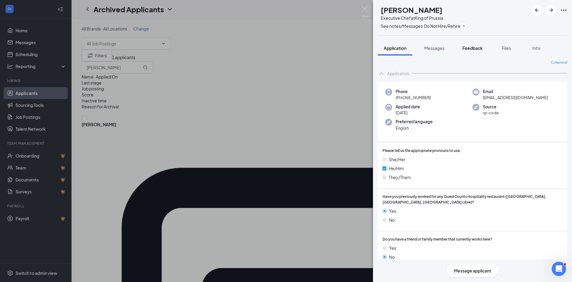
click at [481, 49] on span "Feedback" at bounding box center [472, 47] width 20 height 5
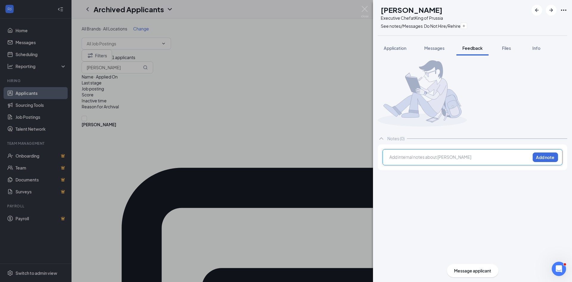
click at [465, 160] on div at bounding box center [460, 157] width 140 height 6
click at [397, 166] on span "former employee not eligible for rehire. also not allowed as a guest at any pro…" at bounding box center [457, 160] width 134 height 12
click at [542, 162] on button "Add note" at bounding box center [545, 157] width 25 height 10
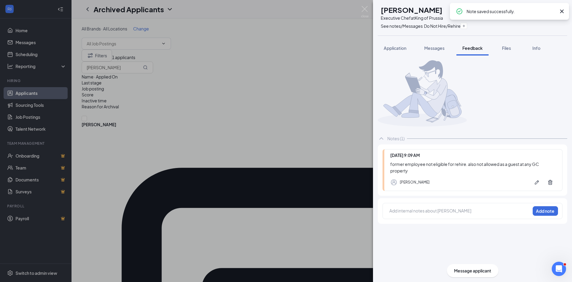
click at [467, 64] on div at bounding box center [422, 93] width 89 height 66
click at [564, 10] on icon "Cross" at bounding box center [561, 11] width 7 height 7
click at [564, 10] on icon "Ellipses" at bounding box center [563, 10] width 5 height 1
click at [501, 34] on link "Flag applicant" at bounding box center [518, 30] width 38 height 7
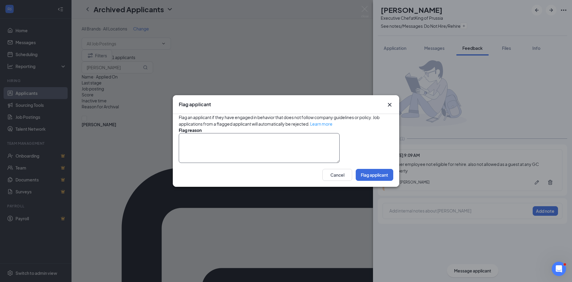
click at [279, 143] on textarea at bounding box center [259, 148] width 161 height 30
type textarea "not eligible for rehire. not allowed as a guest on any GC property."
click at [369, 181] on button "Flag applicant" at bounding box center [375, 175] width 38 height 12
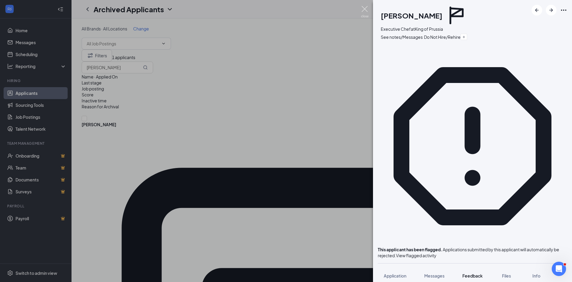
click at [366, 16] on img at bounding box center [364, 12] width 7 height 12
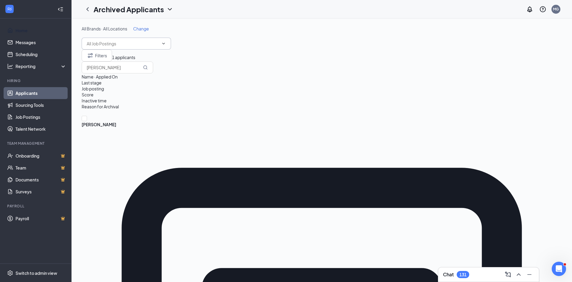
drag, startPoint x: 28, startPoint y: 31, endPoint x: 146, endPoint y: 20, distance: 118.5
click at [28, 31] on link "Home" at bounding box center [40, 30] width 51 height 12
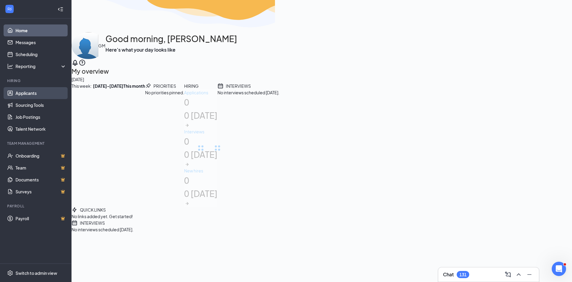
click at [36, 92] on link "Applicants" at bounding box center [40, 93] width 51 height 12
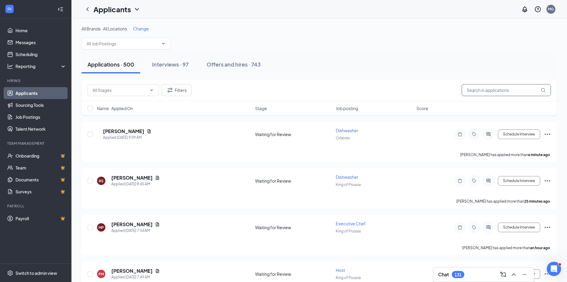
click at [483, 91] on input "text" at bounding box center [506, 90] width 89 height 12
paste input "Julia Klukowski"
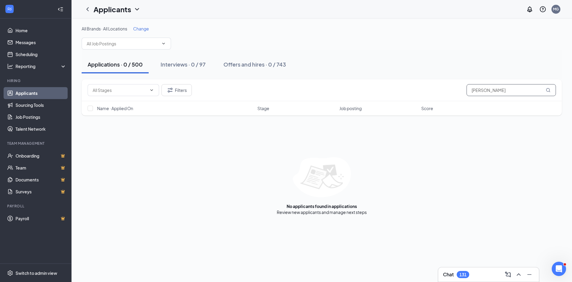
type input "Julia Klukowski"
click at [136, 10] on icon "ChevronDown" at bounding box center [136, 9] width 7 height 7
drag, startPoint x: 132, startPoint y: 38, endPoint x: 192, endPoint y: 31, distance: 60.3
click at [132, 35] on link "Archived applicants" at bounding box center [117, 32] width 40 height 6
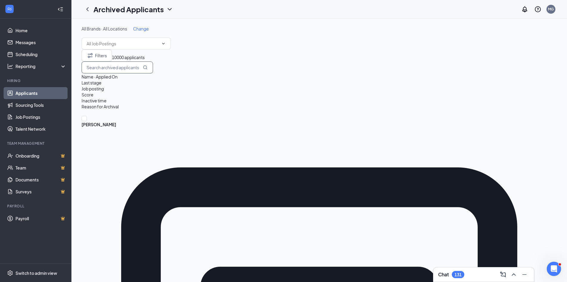
click at [153, 73] on input "text" at bounding box center [117, 67] width 71 height 12
paste input "Julia Klukowski"
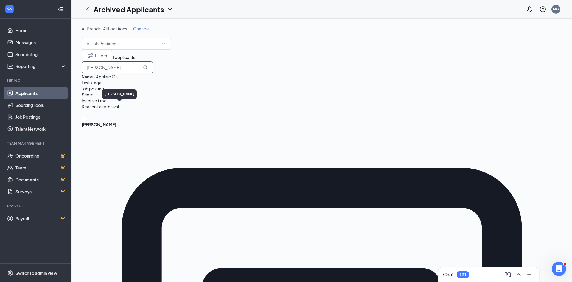
type input "Julia Klukowski"
click at [127, 121] on span "Julia Klukowski" at bounding box center [322, 124] width 480 height 7
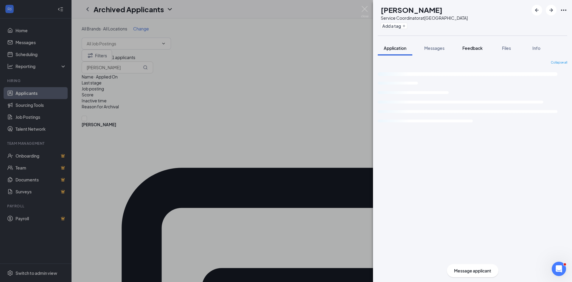
click at [469, 48] on span "Feedback" at bounding box center [472, 47] width 20 height 5
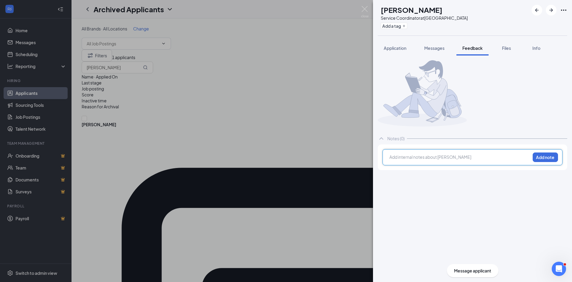
click at [437, 161] on div at bounding box center [460, 158] width 140 height 8
click at [544, 162] on button "Add note" at bounding box center [545, 157] width 25 height 10
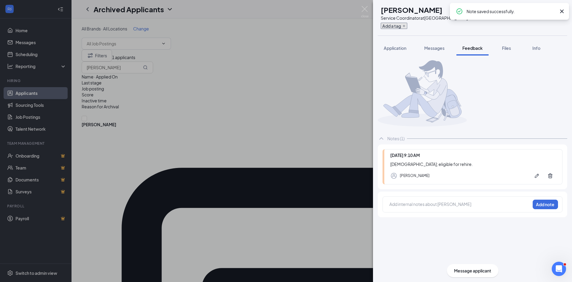
click at [407, 26] on button "Add a tag" at bounding box center [394, 26] width 27 height 6
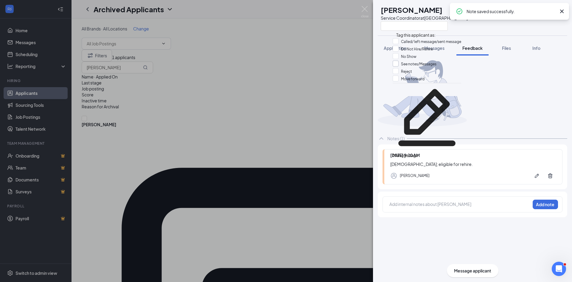
click at [419, 67] on input "See notes/Messages" at bounding box center [415, 63] width 44 height 7
checkbox input "true"
click at [326, 58] on div "JK Julia Klukowski Service Coordinator at Newtown Application Messages Feedback…" at bounding box center [286, 141] width 572 height 282
